Goal: Navigation & Orientation: Find specific page/section

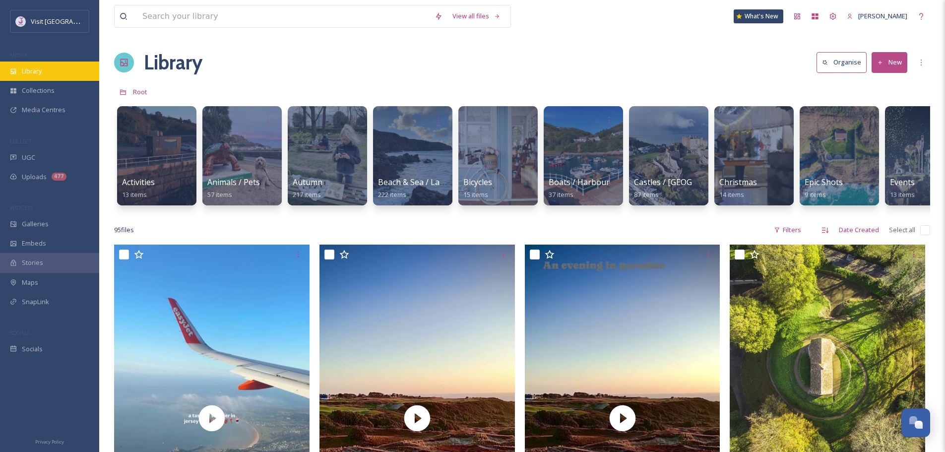
click at [33, 71] on span "Library" at bounding box center [32, 70] width 20 height 9
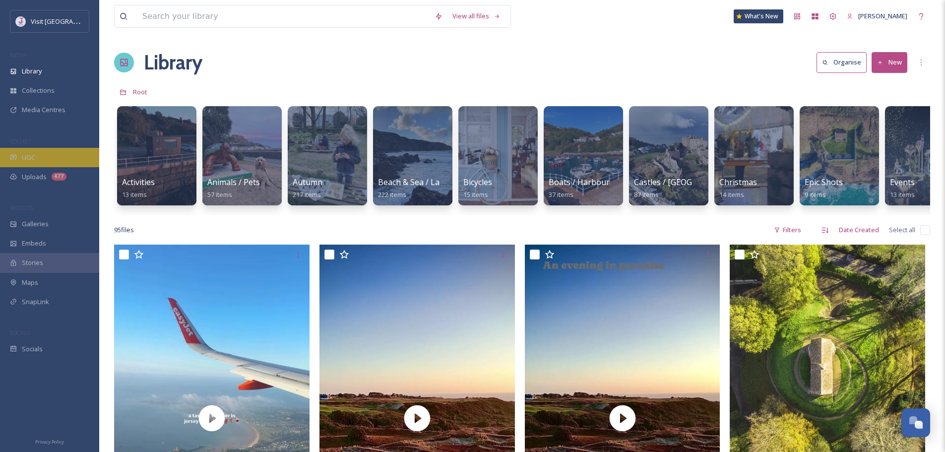
click at [65, 156] on div "UGC" at bounding box center [49, 157] width 99 height 19
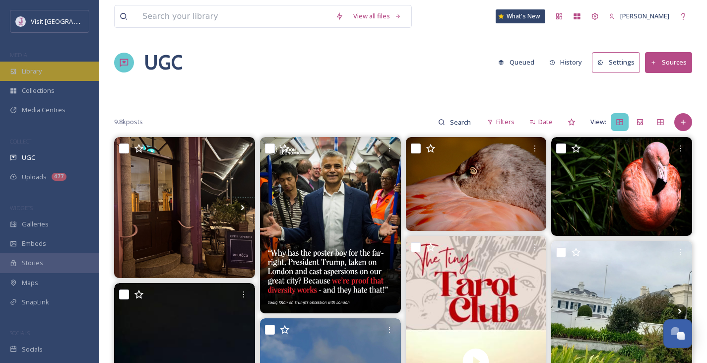
click at [49, 74] on div "Library" at bounding box center [49, 71] width 99 height 19
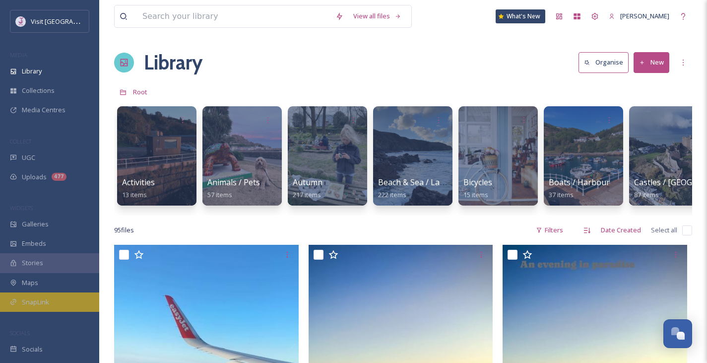
click at [40, 296] on div "SnapLink" at bounding box center [49, 301] width 99 height 19
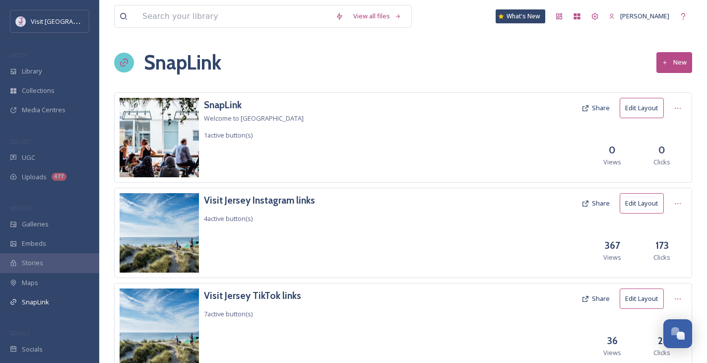
scroll to position [40, 0]
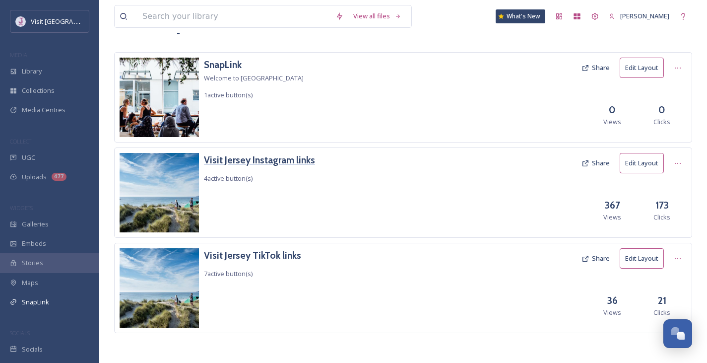
click at [283, 156] on h3 "Visit Jersey Instagram links" at bounding box center [259, 160] width 111 height 14
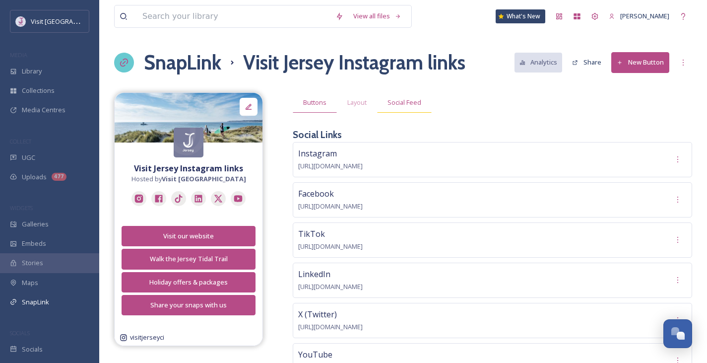
click at [409, 99] on span "Social Feed" at bounding box center [404, 102] width 34 height 9
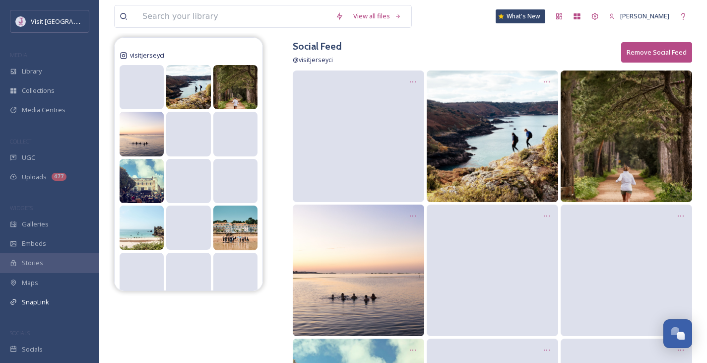
scroll to position [227, 0]
